Goal: Task Accomplishment & Management: Use online tool/utility

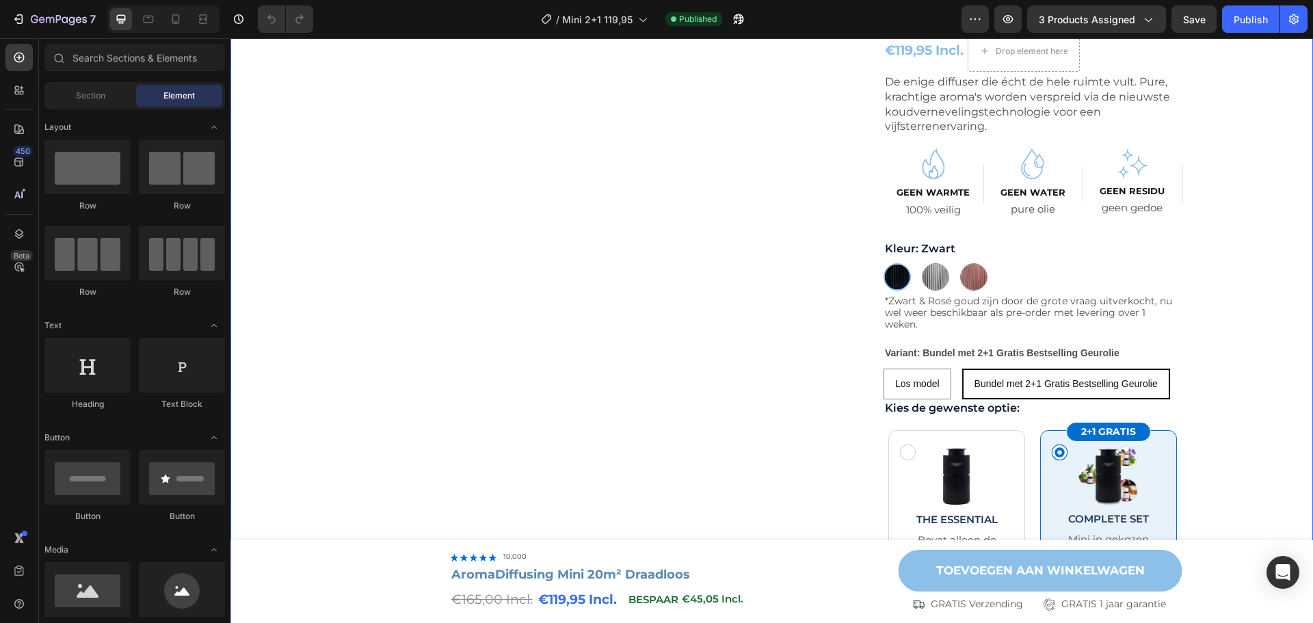
scroll to position [205, 0]
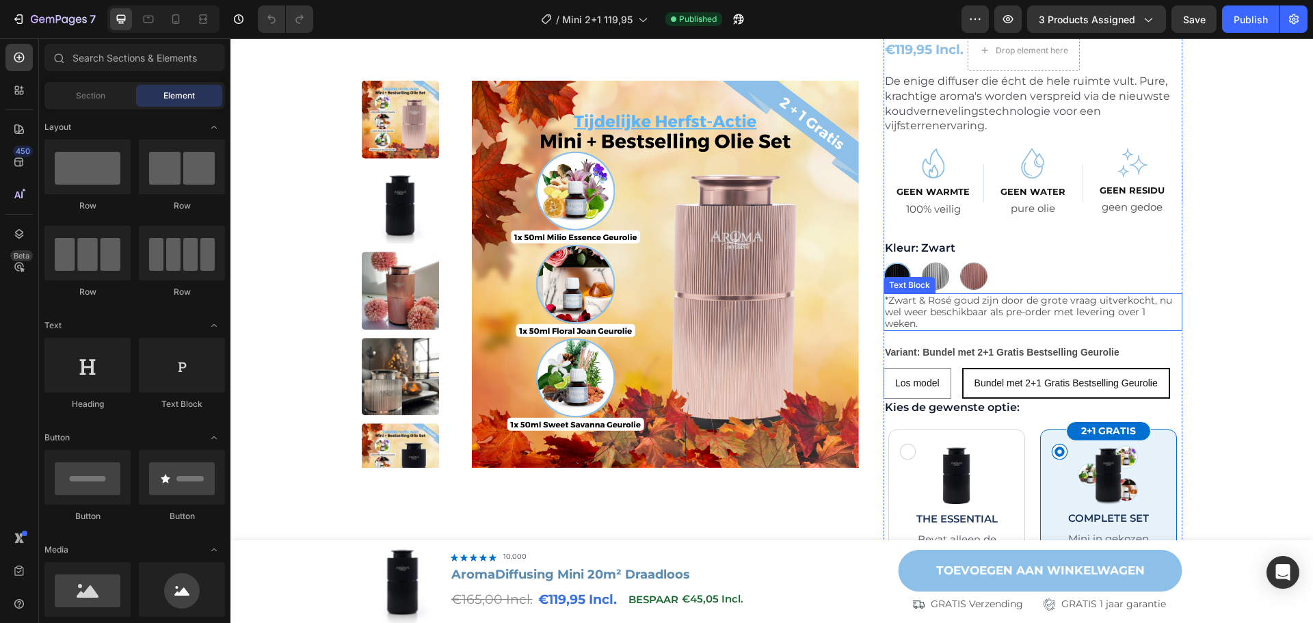
click at [1063, 302] on p "*Zwart & Rosé goud zijn door de grote vraag uitverkocht, nu wel weer beschikbaa…" at bounding box center [1033, 312] width 296 height 34
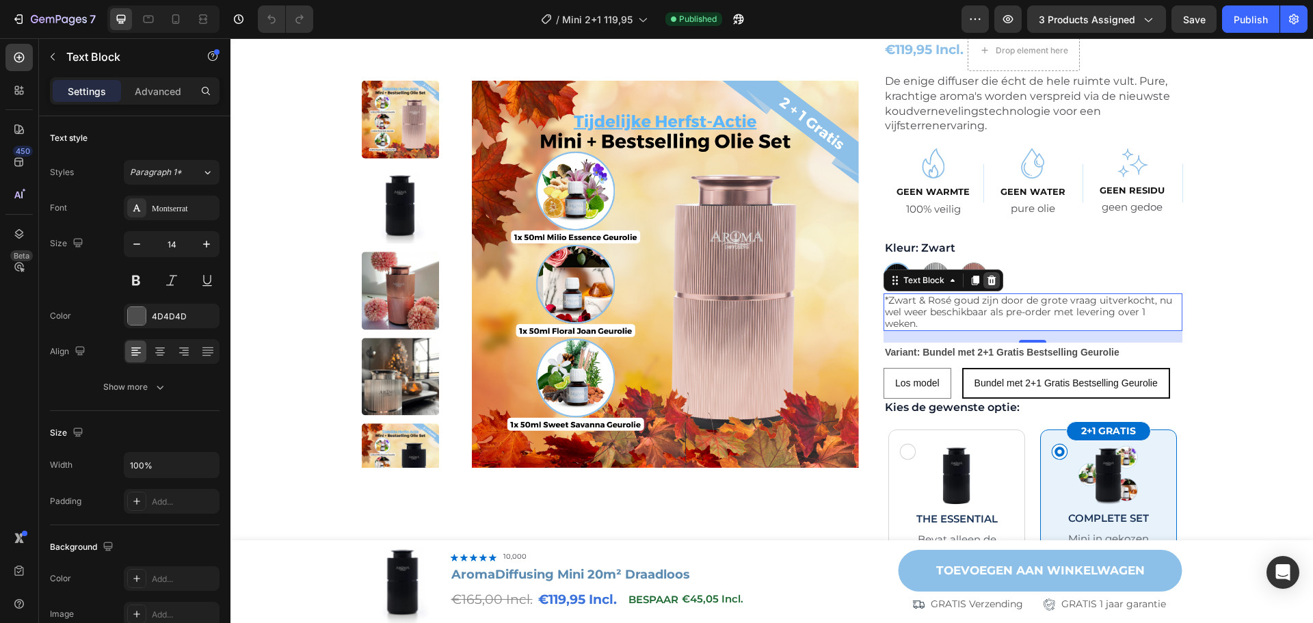
click at [988, 282] on icon at bounding box center [992, 281] width 9 height 10
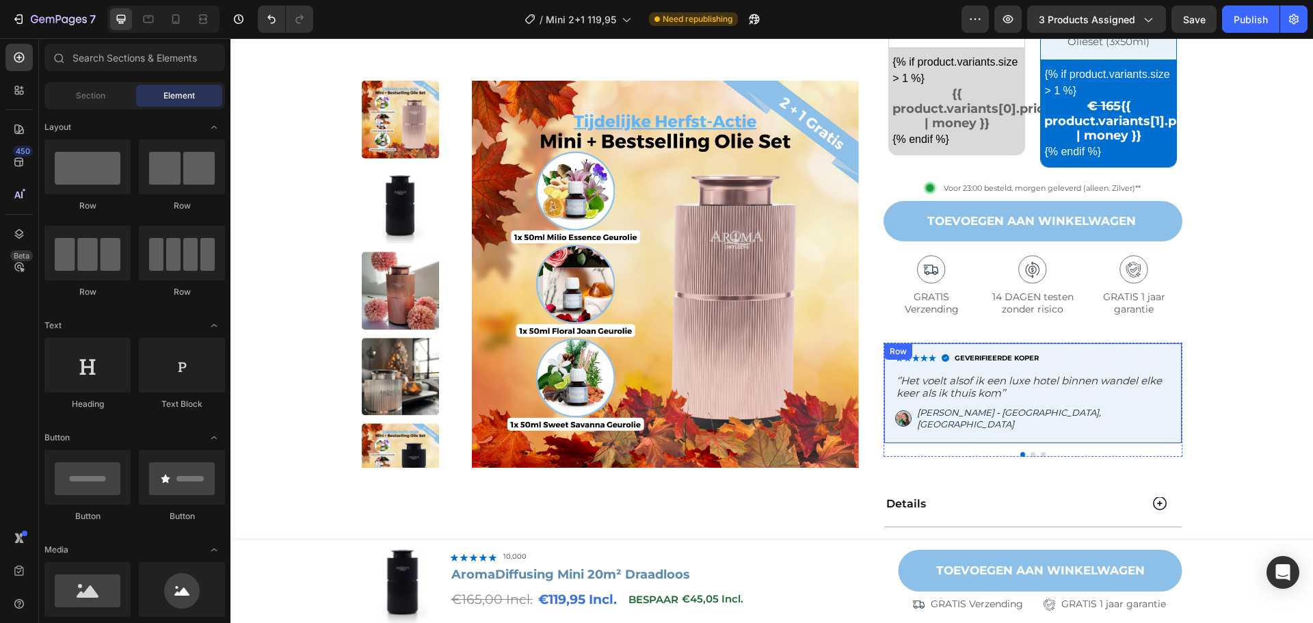
scroll to position [616, 0]
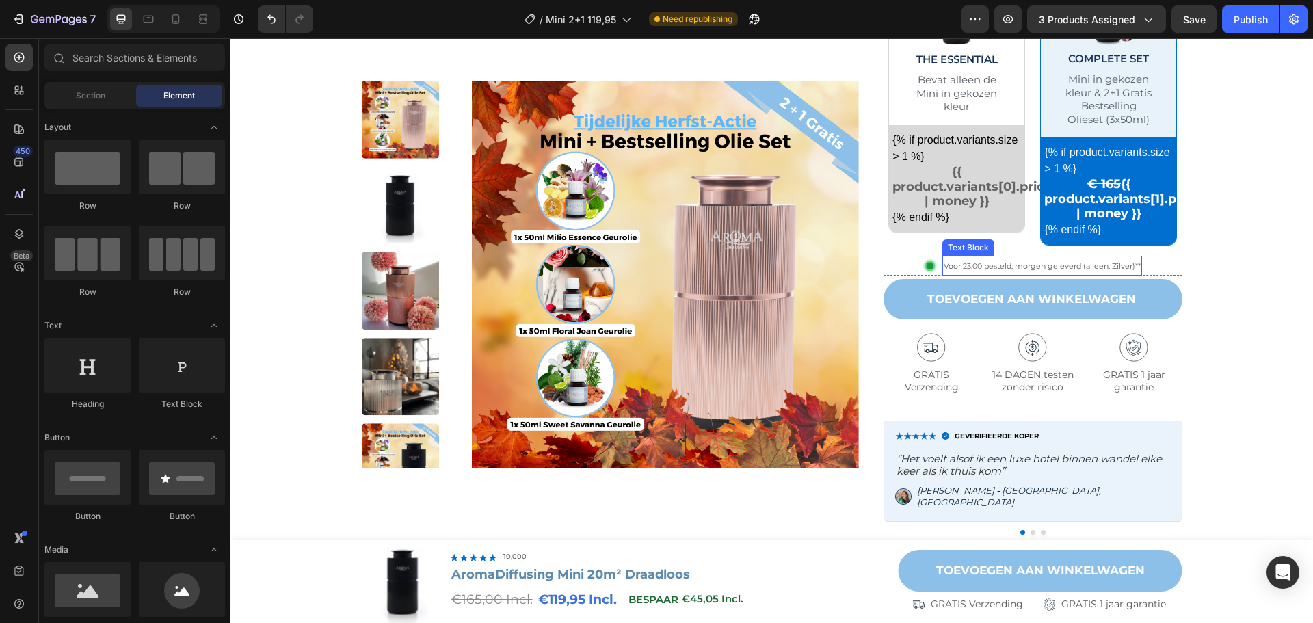
click at [975, 262] on span "Voor 23:00 besteld, morgen geleverd (alleen. Zilver)**" at bounding box center [1042, 266] width 197 height 10
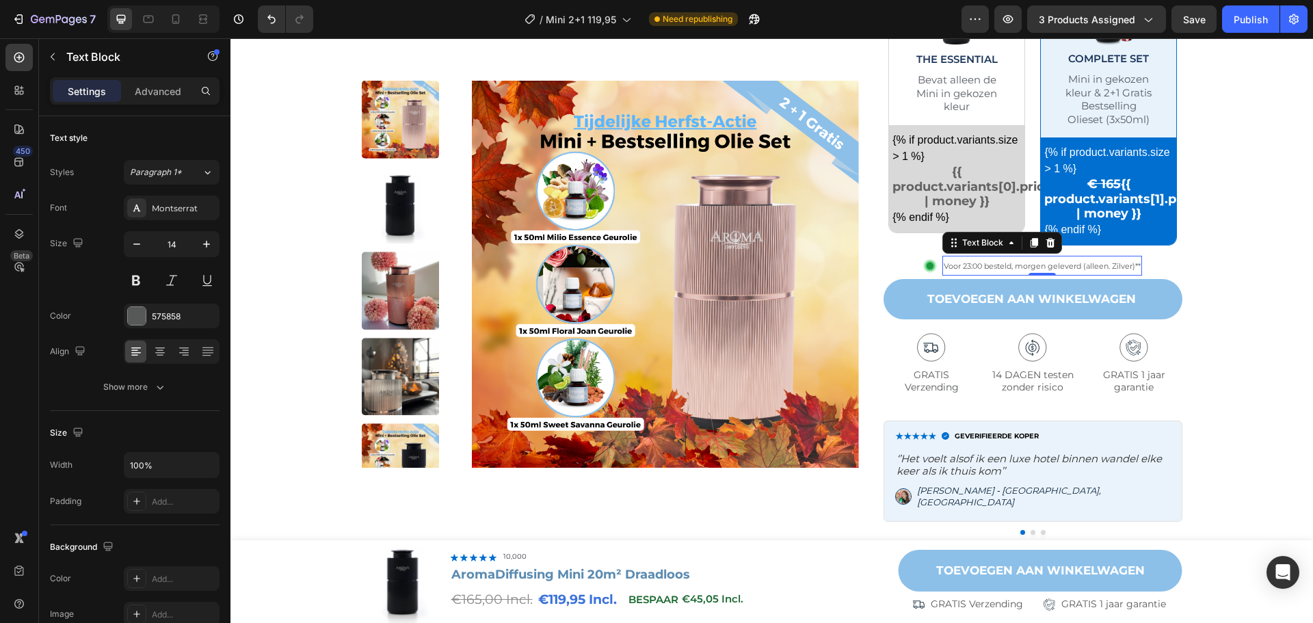
click at [1082, 262] on span "Voor 23:00 besteld, morgen geleverd (alleen. Zilver)**" at bounding box center [1042, 266] width 197 height 10
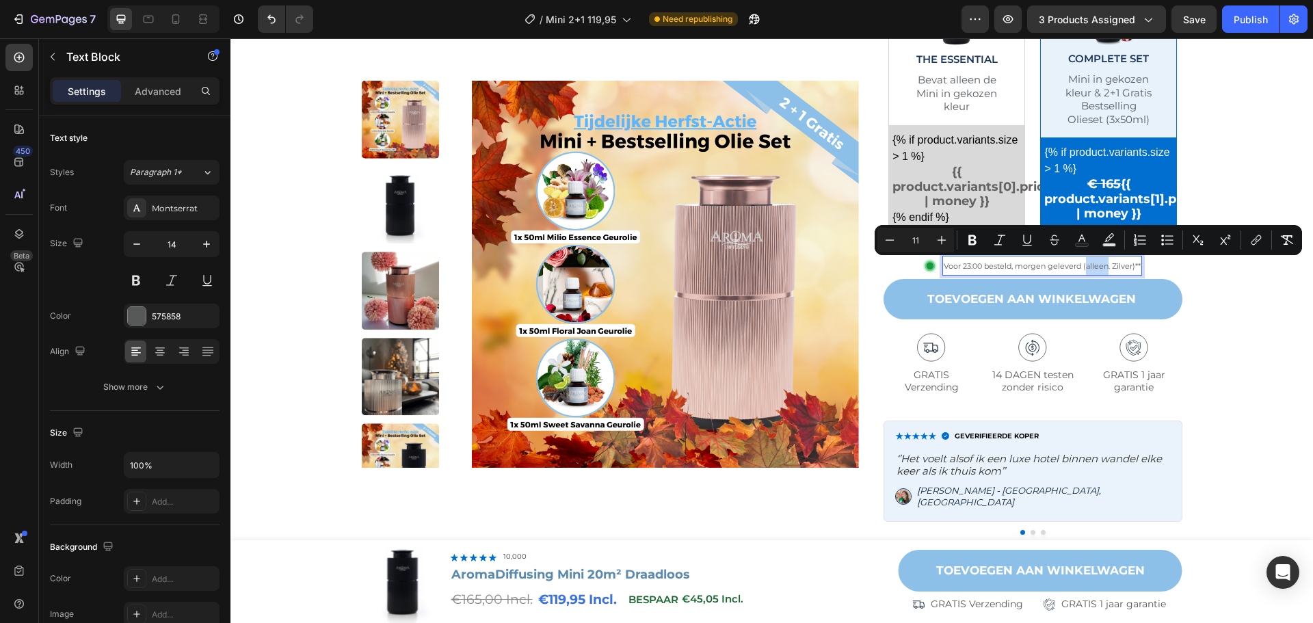
click at [1073, 264] on span "Voor 23:00 besteld, morgen geleverd (alleen. Zilver)**" at bounding box center [1042, 266] width 197 height 10
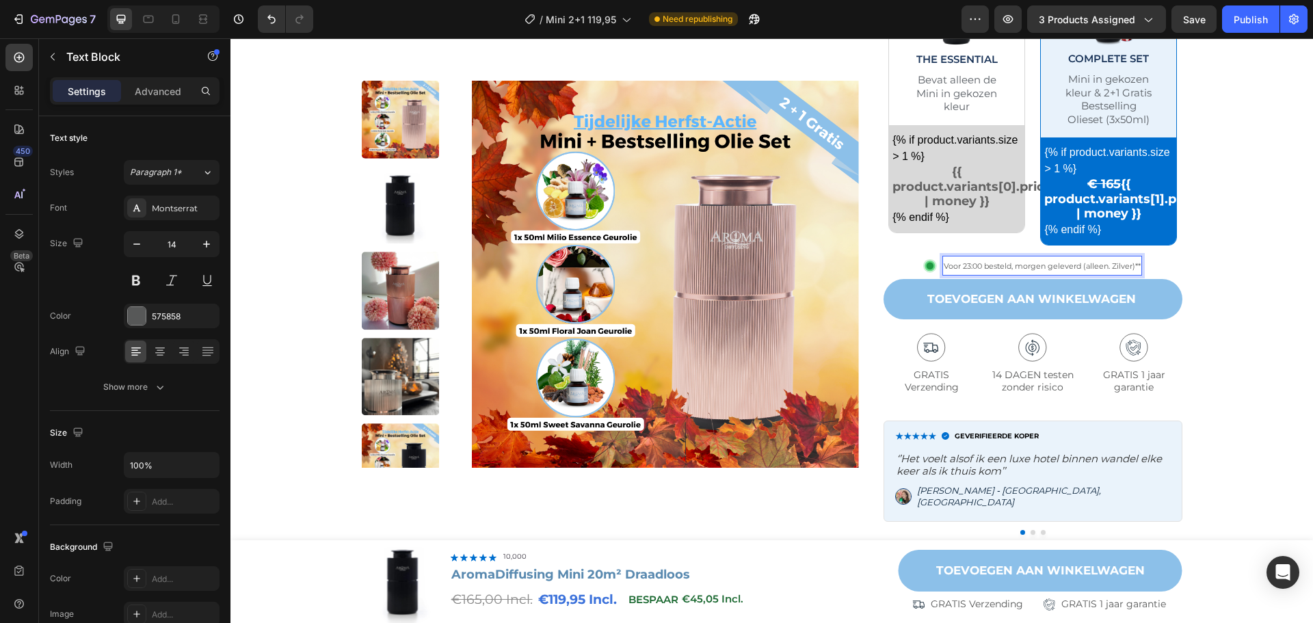
click at [1074, 263] on span "Voor 23:00 besteld, morgen geleverd (alleen. Zilver)**" at bounding box center [1042, 266] width 197 height 10
click at [1061, 266] on span "Voor 23:00 besteld, morgen geleverd" at bounding box center [1042, 266] width 137 height 10
click at [999, 269] on span "Voor 23:00 besteld, morgen geleverd" at bounding box center [1042, 266] width 137 height 10
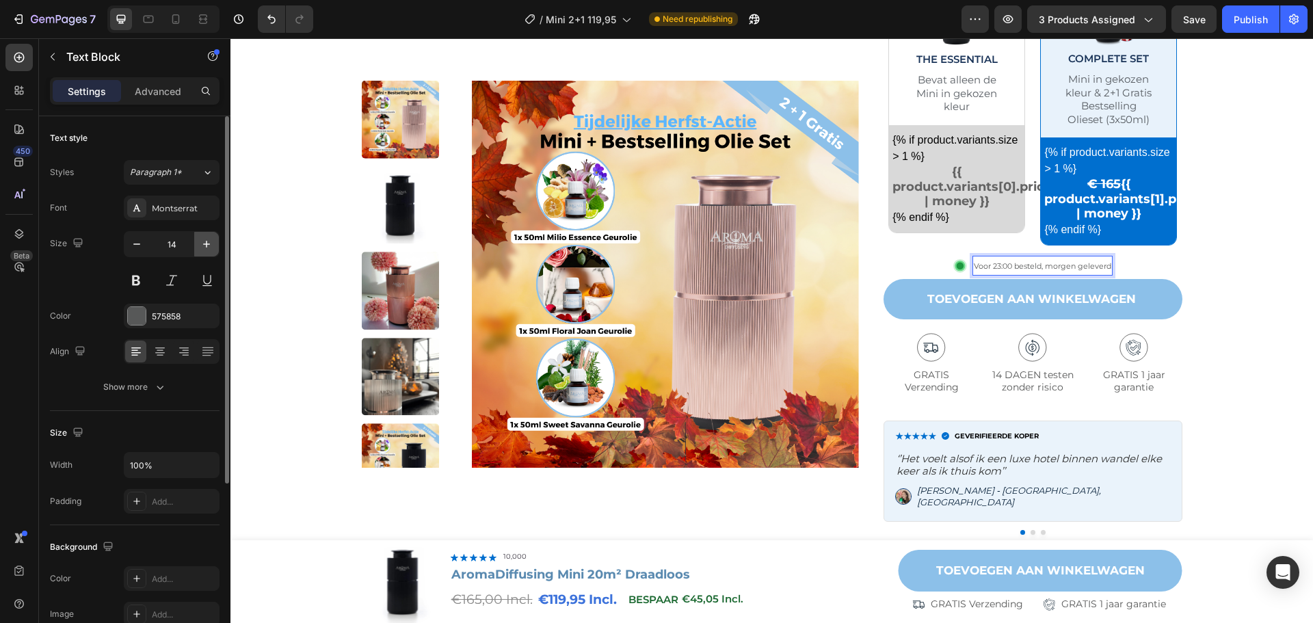
click at [200, 247] on icon "button" at bounding box center [207, 244] width 14 height 14
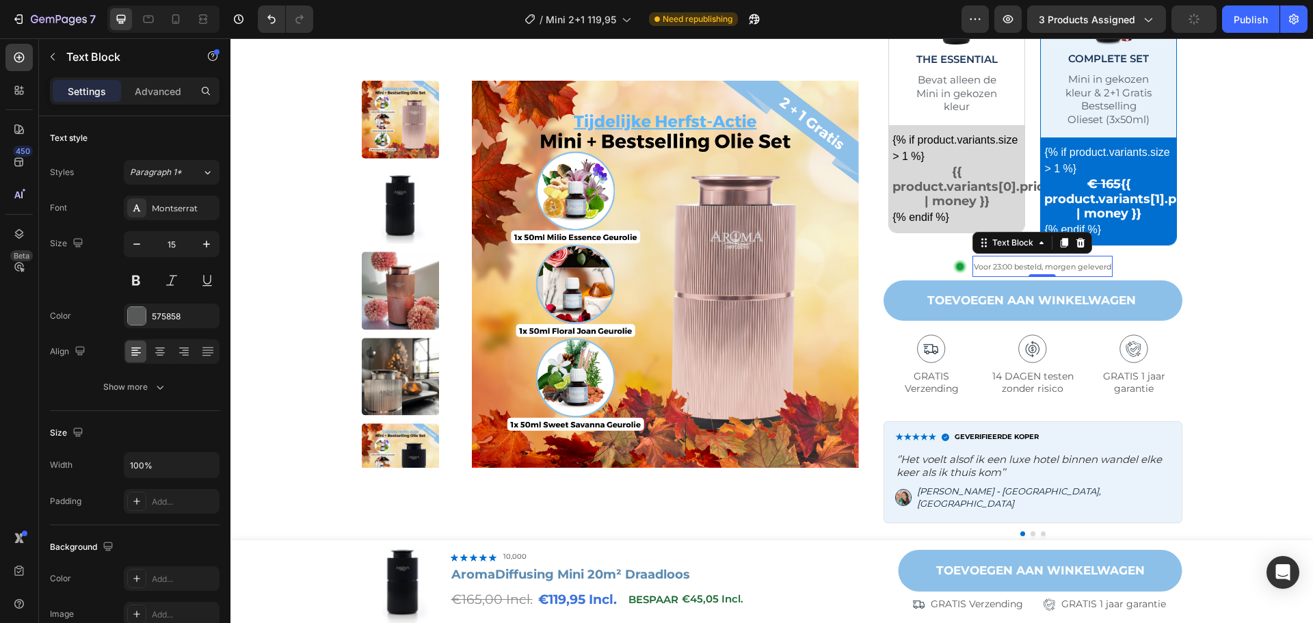
click at [1026, 261] on p "Voor 23:00 besteld, morgen geleverd" at bounding box center [1042, 266] width 137 height 18
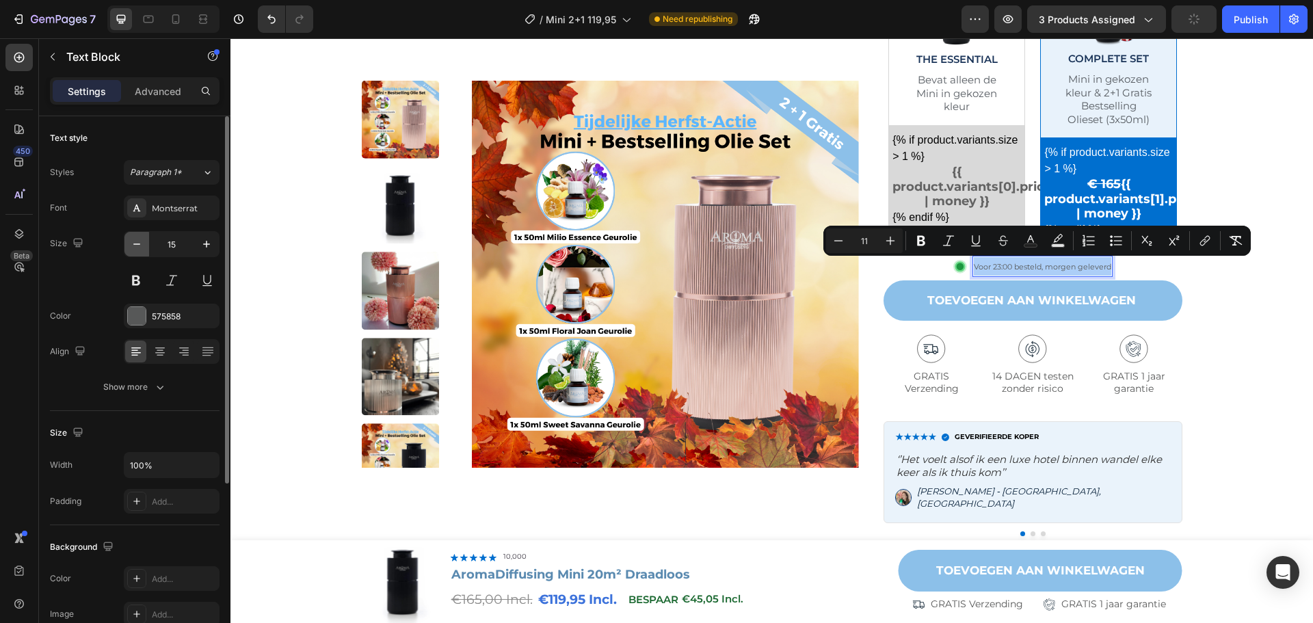
click at [130, 250] on icon "button" at bounding box center [137, 244] width 14 height 14
type input "14"
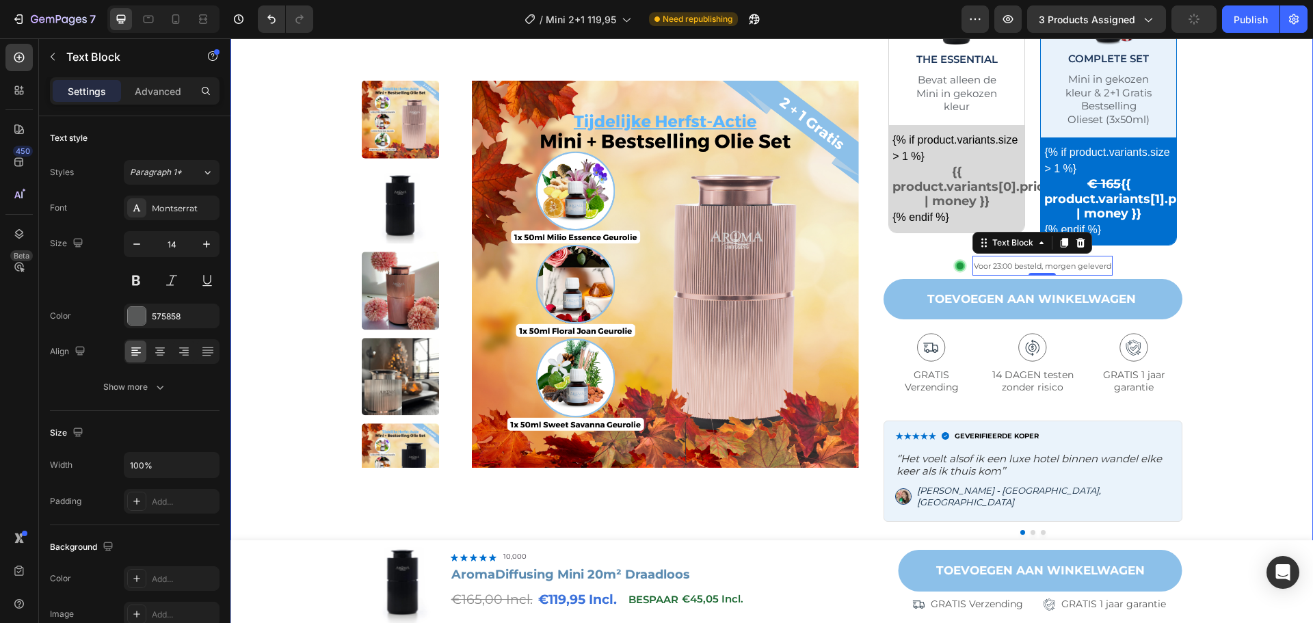
click at [1247, 332] on div "Product Images Row Image 10,000+ Tevreden Klanten Text Block Row Hero Banner Ar…" at bounding box center [771, 135] width 1055 height 1307
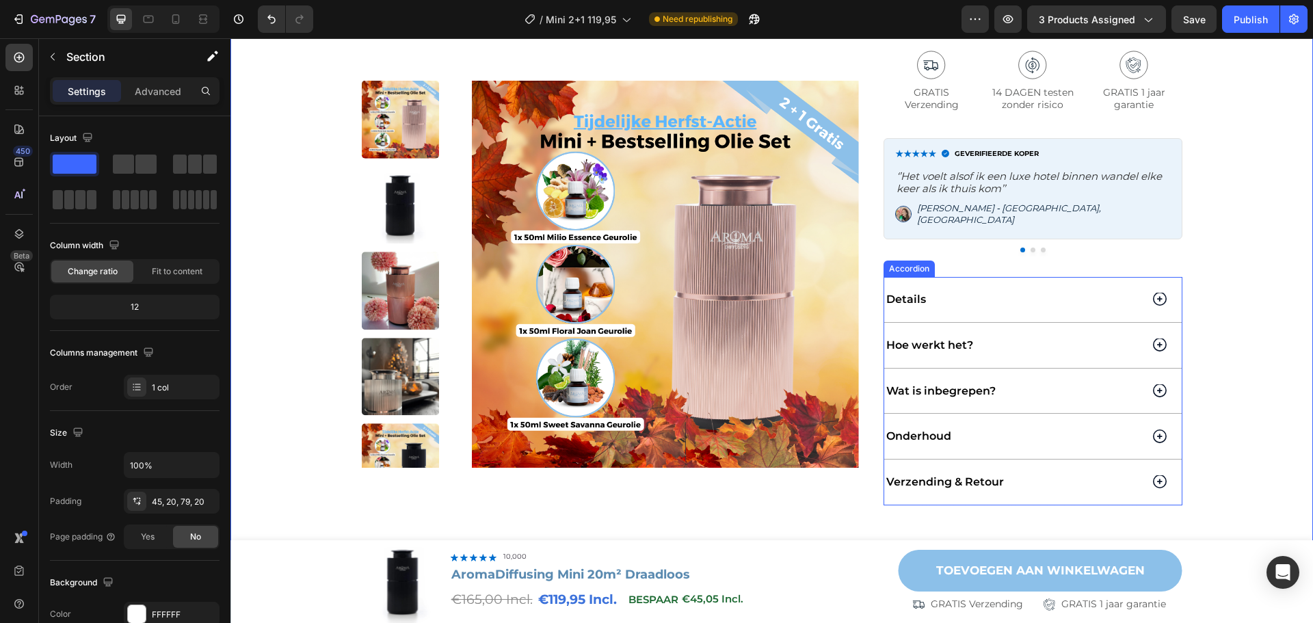
scroll to position [957, 0]
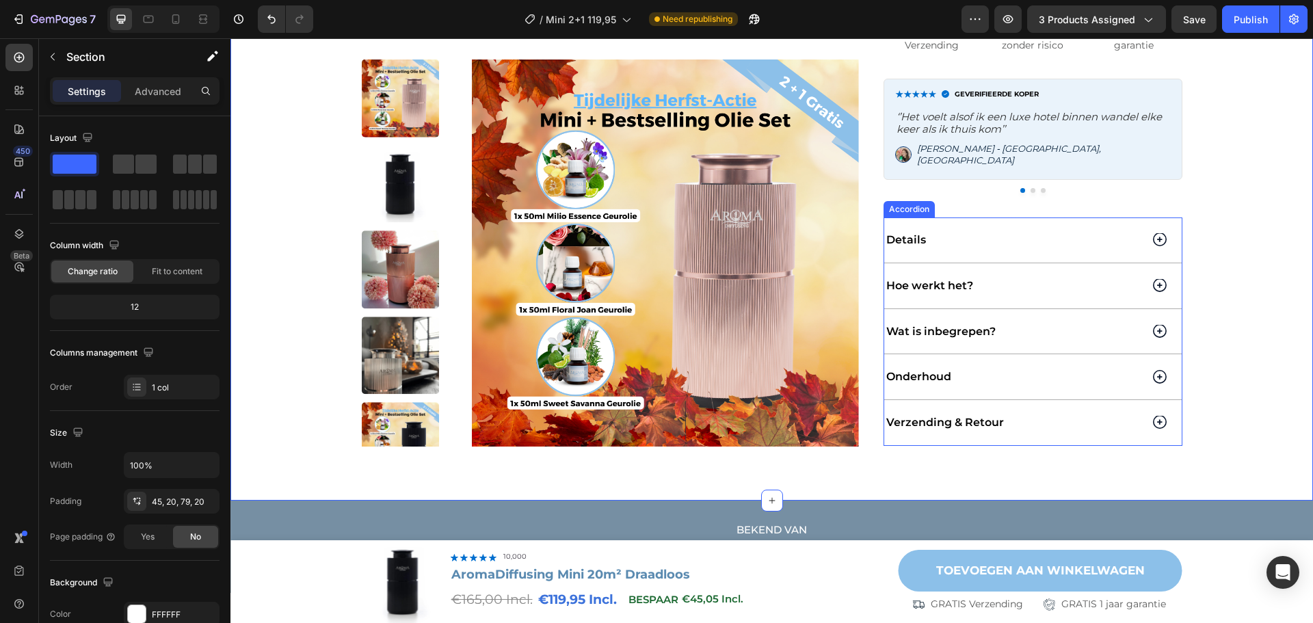
click at [1155, 420] on div "Verzending & Retour" at bounding box center [1032, 422] width 297 height 45
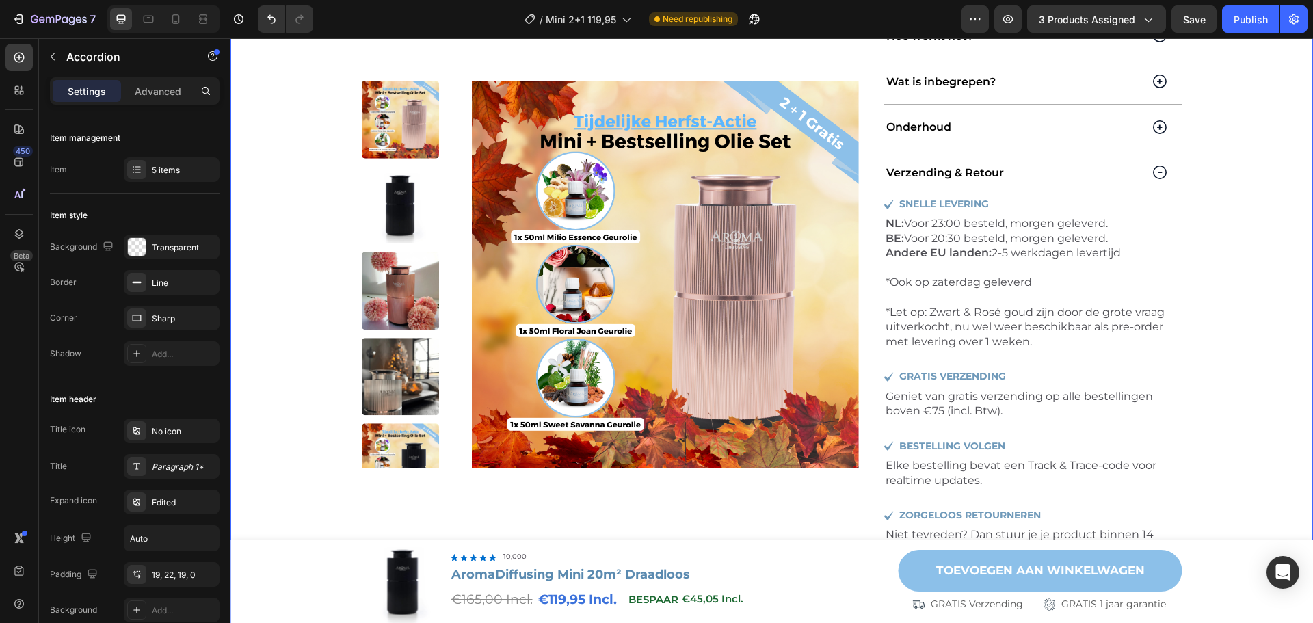
scroll to position [1231, 0]
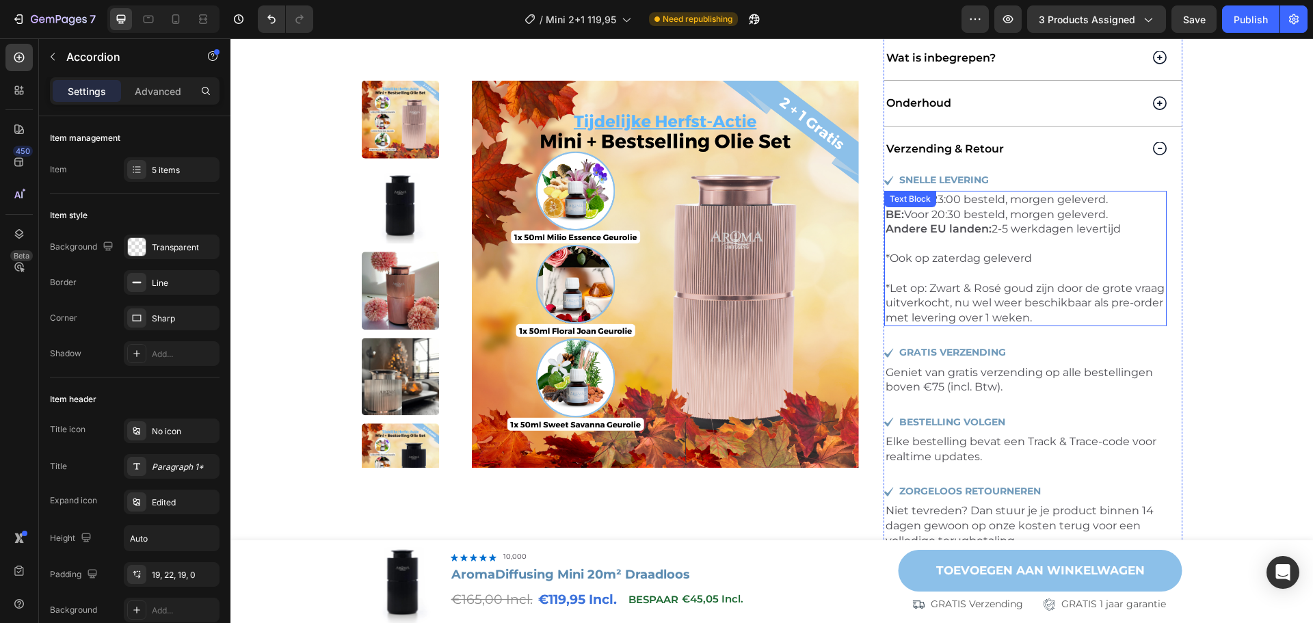
click at [1028, 303] on p "*Ook op zaterdag geleverd *Let op: Zwart & Rosé goud zijn door de grote vraag u…" at bounding box center [1026, 288] width 280 height 74
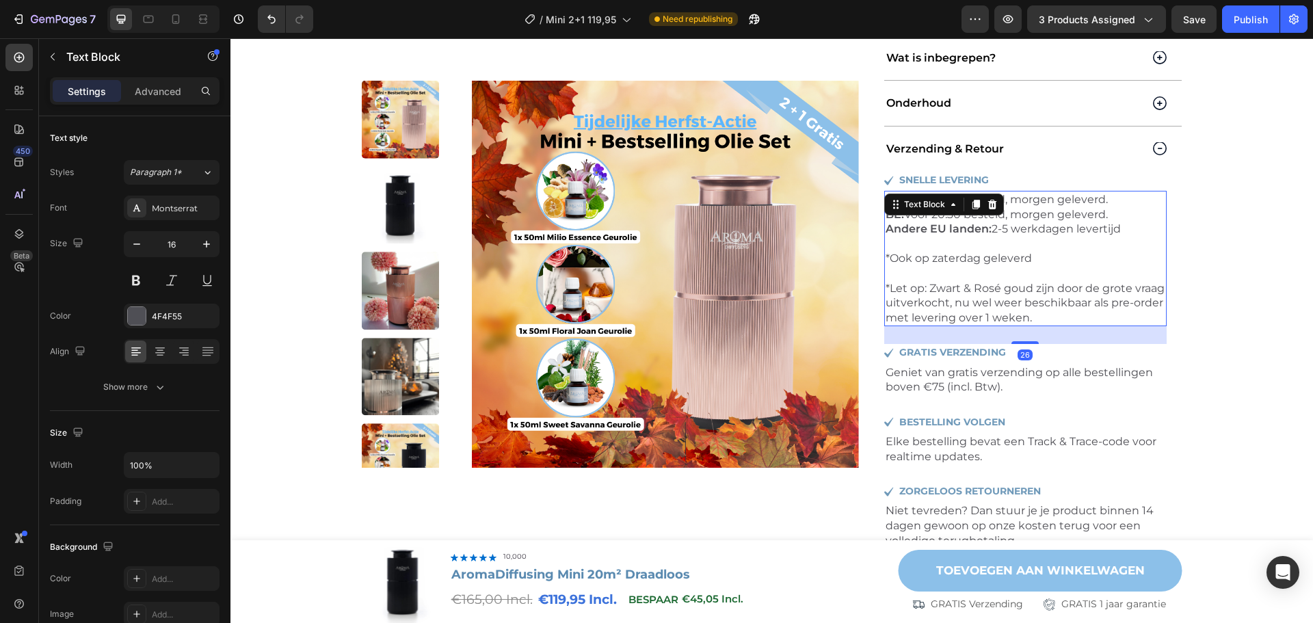
click at [1066, 306] on p "*Ook op zaterdag geleverd *Let op: Zwart & Rosé goud zijn door de grote vraag u…" at bounding box center [1026, 288] width 280 height 74
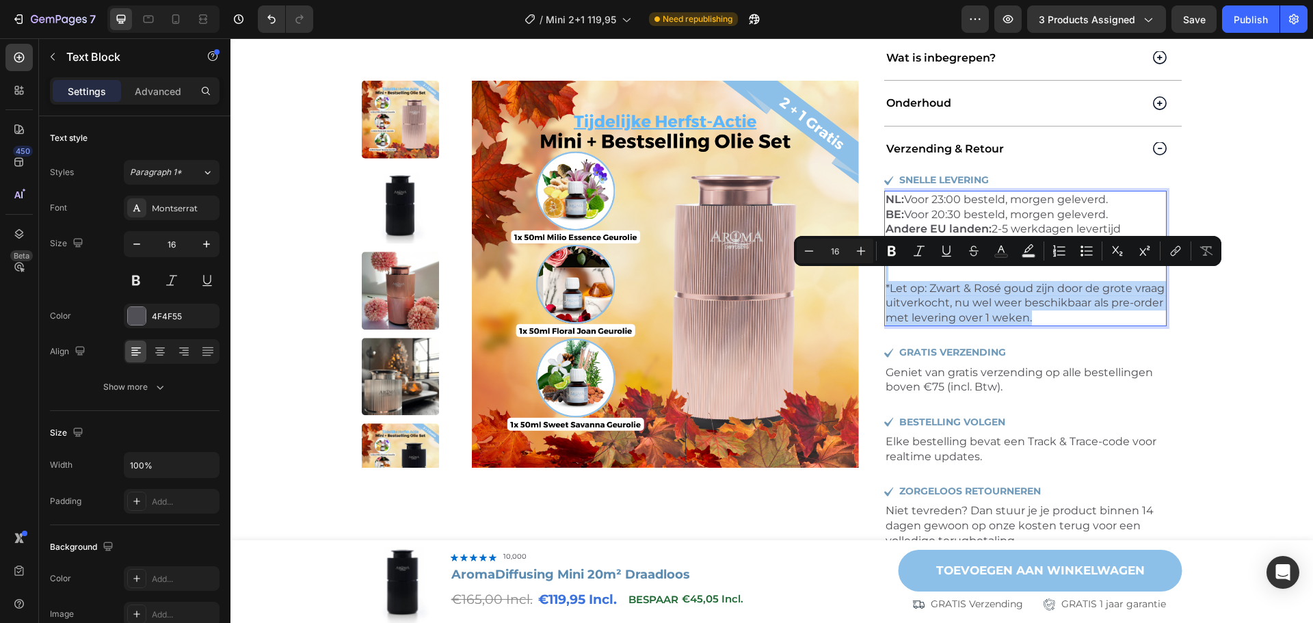
drag, startPoint x: 1094, startPoint y: 308, endPoint x: 883, endPoint y: 269, distance: 214.1
click at [886, 269] on p "*Ook op zaterdag geleverd *Let op: Zwart & Rosé goud zijn door de grote vraag u…" at bounding box center [1026, 288] width 280 height 74
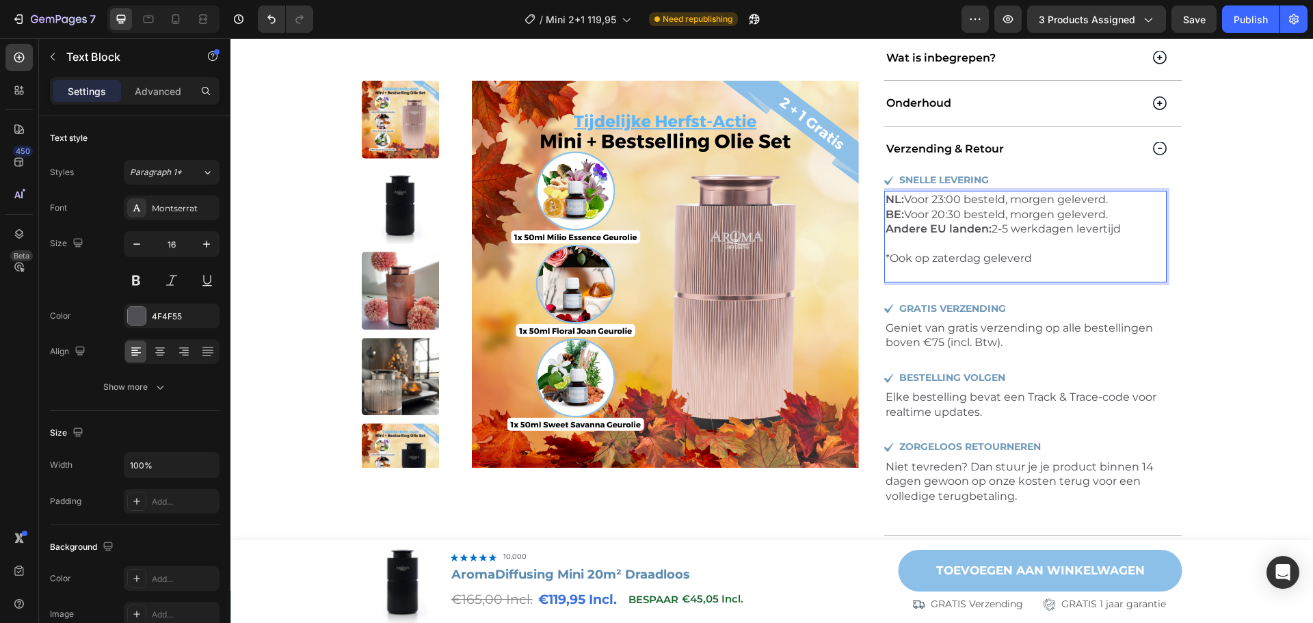
click at [925, 258] on p "*Ook op zaterdag geleverd" at bounding box center [1026, 265] width 280 height 29
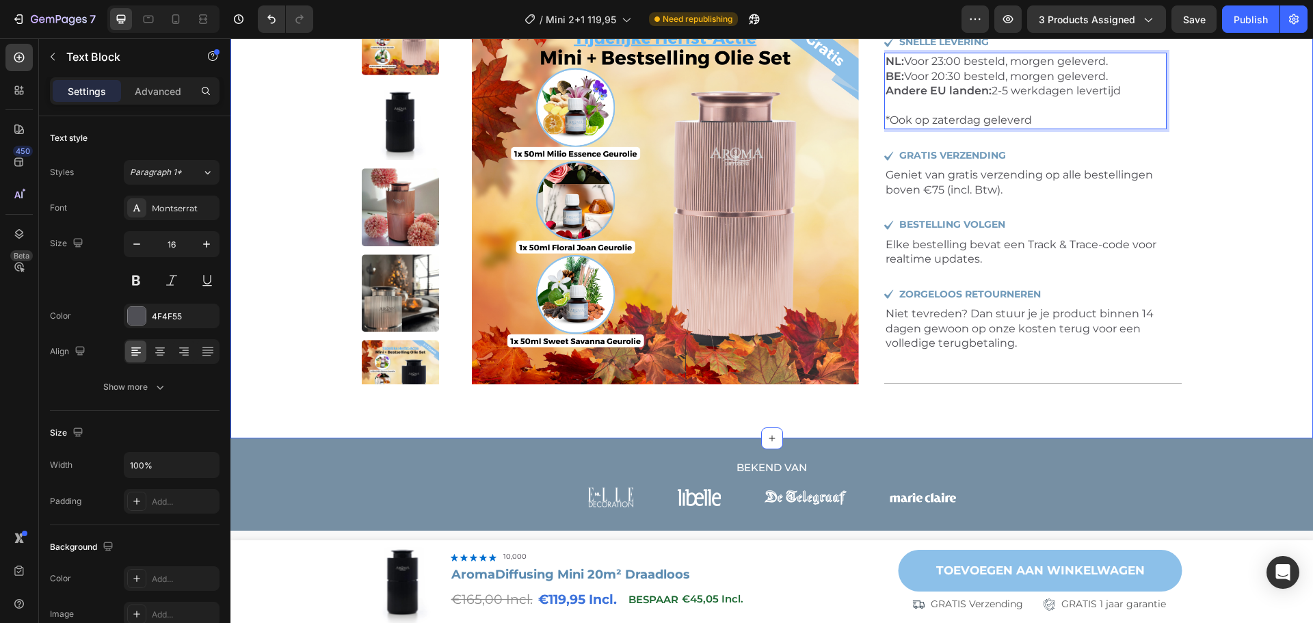
scroll to position [1368, 0]
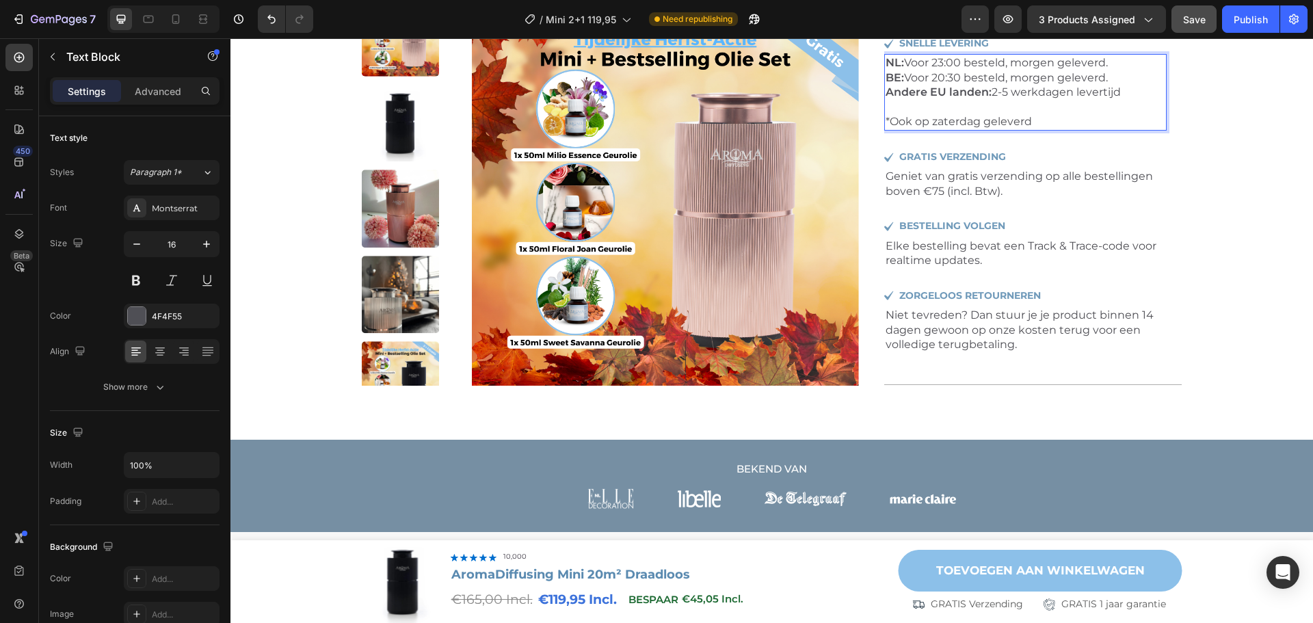
click at [1196, 27] on button "Save" at bounding box center [1194, 18] width 45 height 27
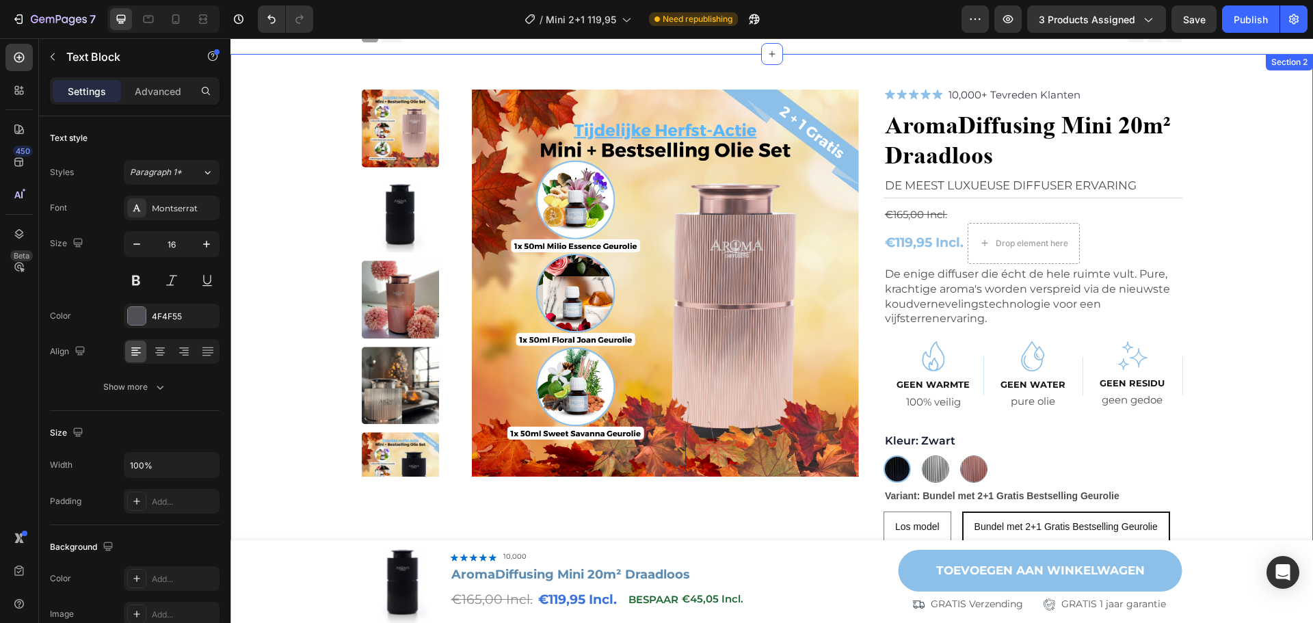
scroll to position [0, 0]
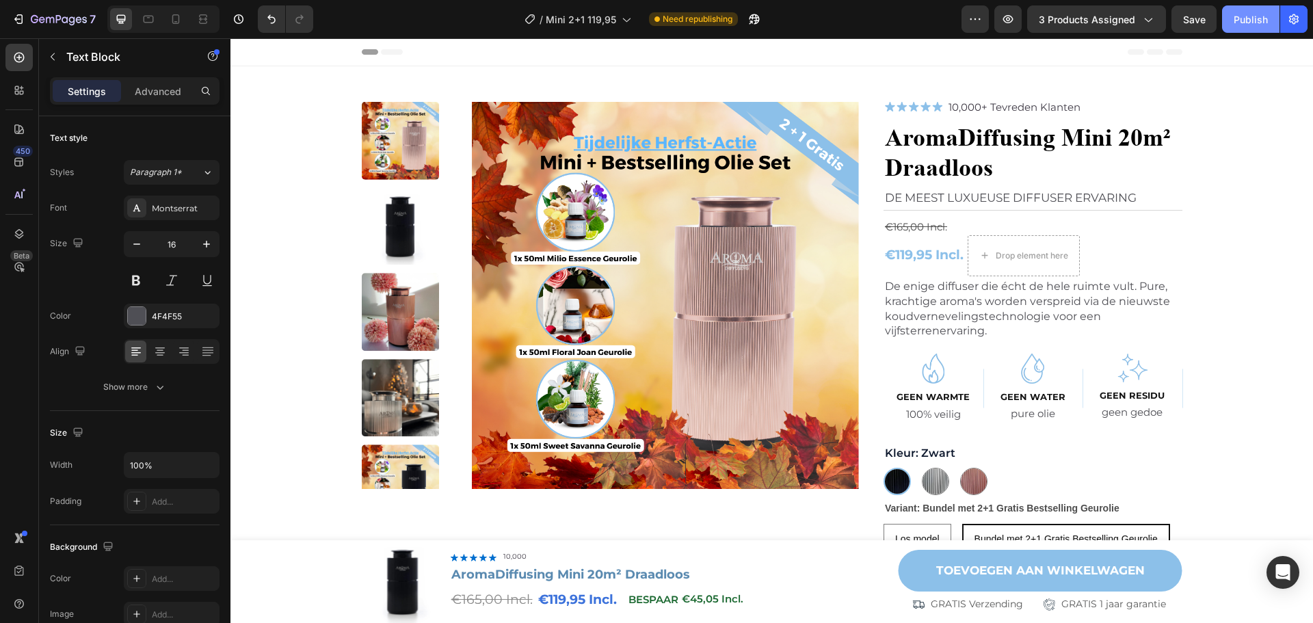
click at [1236, 16] on div "Publish" at bounding box center [1251, 19] width 34 height 14
